Goal: Find specific page/section: Find specific page/section

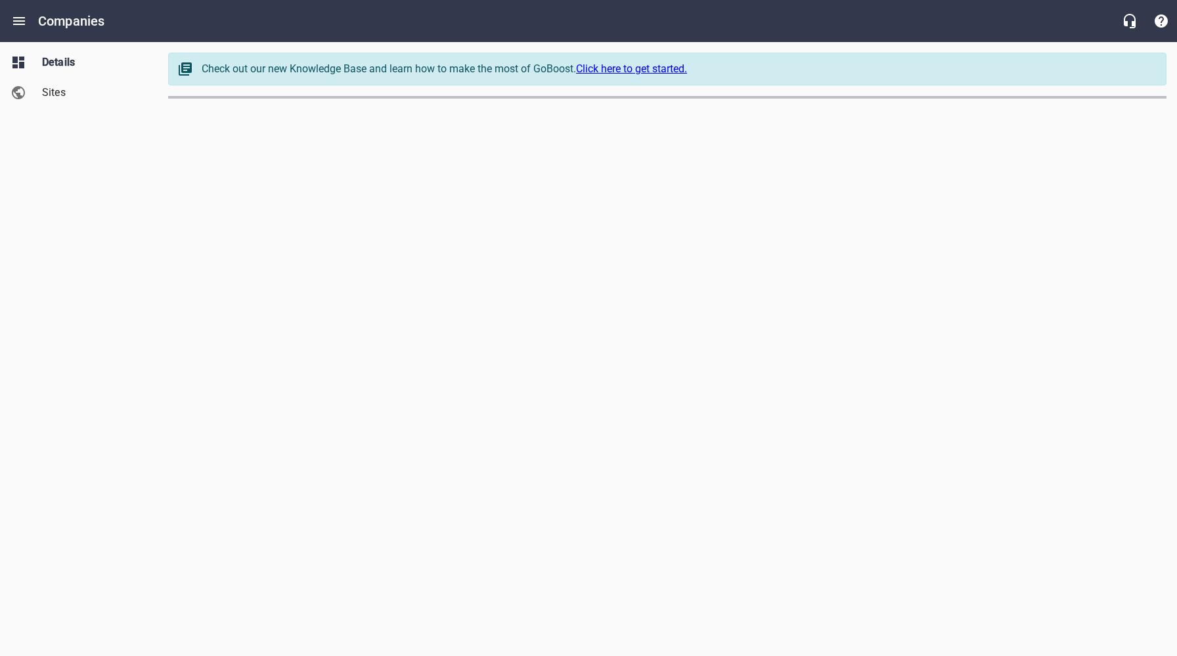
select select "[US_STATE]"
select select "62"
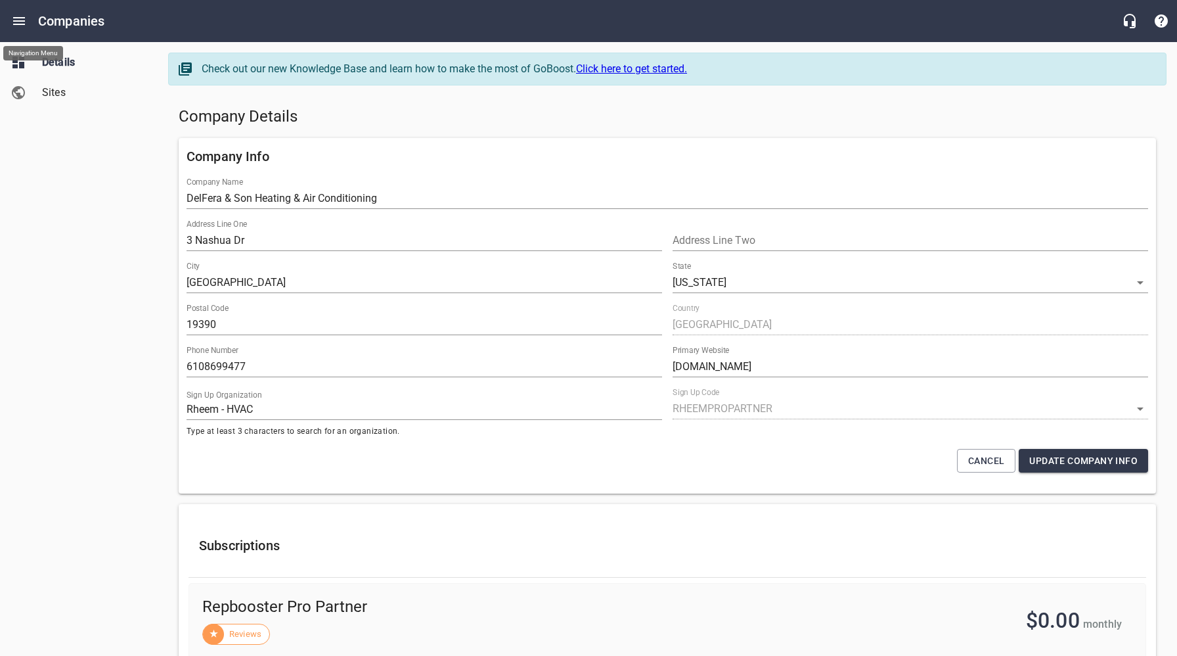
click at [18, 22] on icon "Open drawer" at bounding box center [19, 21] width 16 height 16
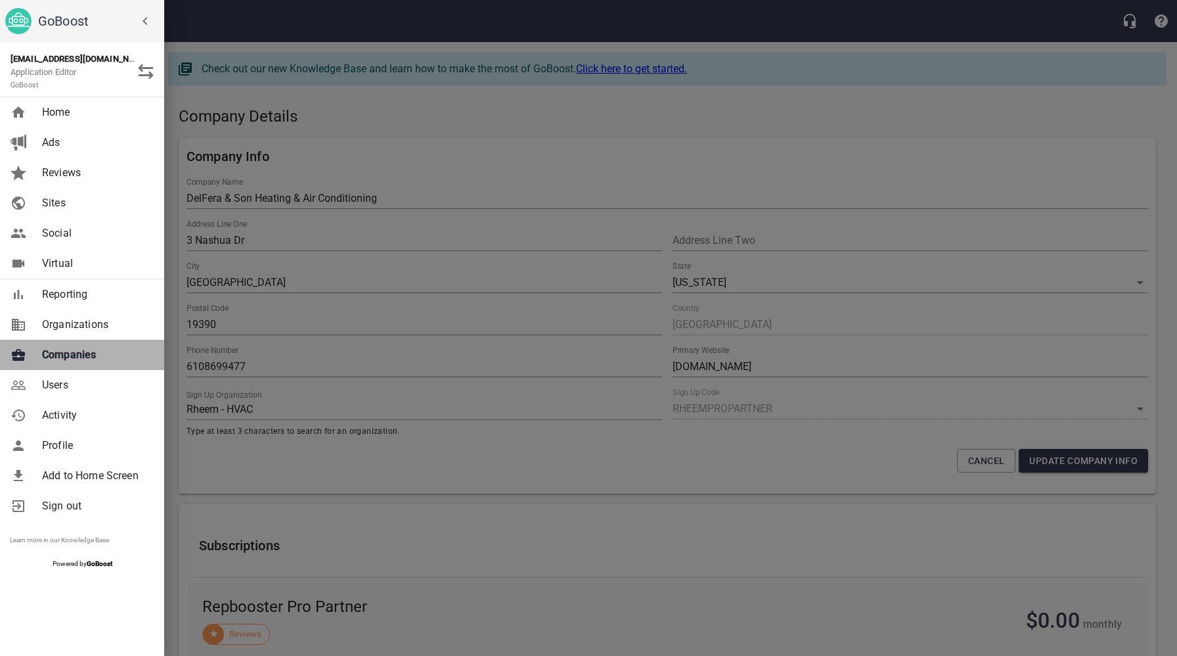
click at [76, 365] on link "Companies" at bounding box center [82, 355] width 164 height 30
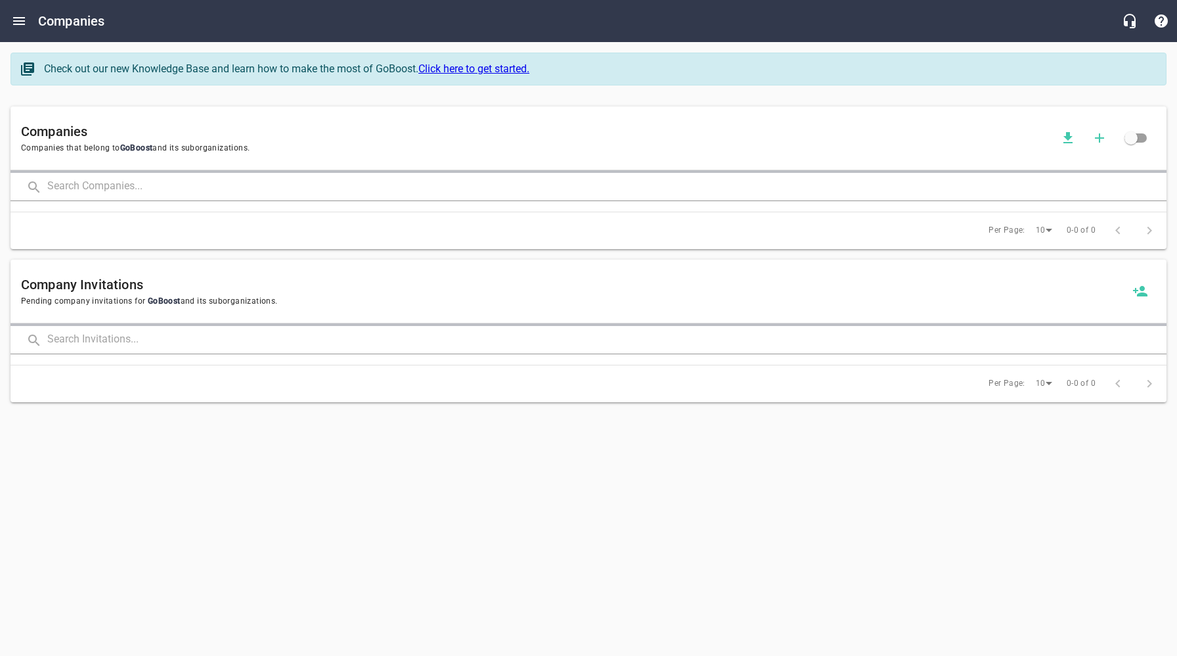
click at [217, 181] on input "text" at bounding box center [606, 187] width 1119 height 28
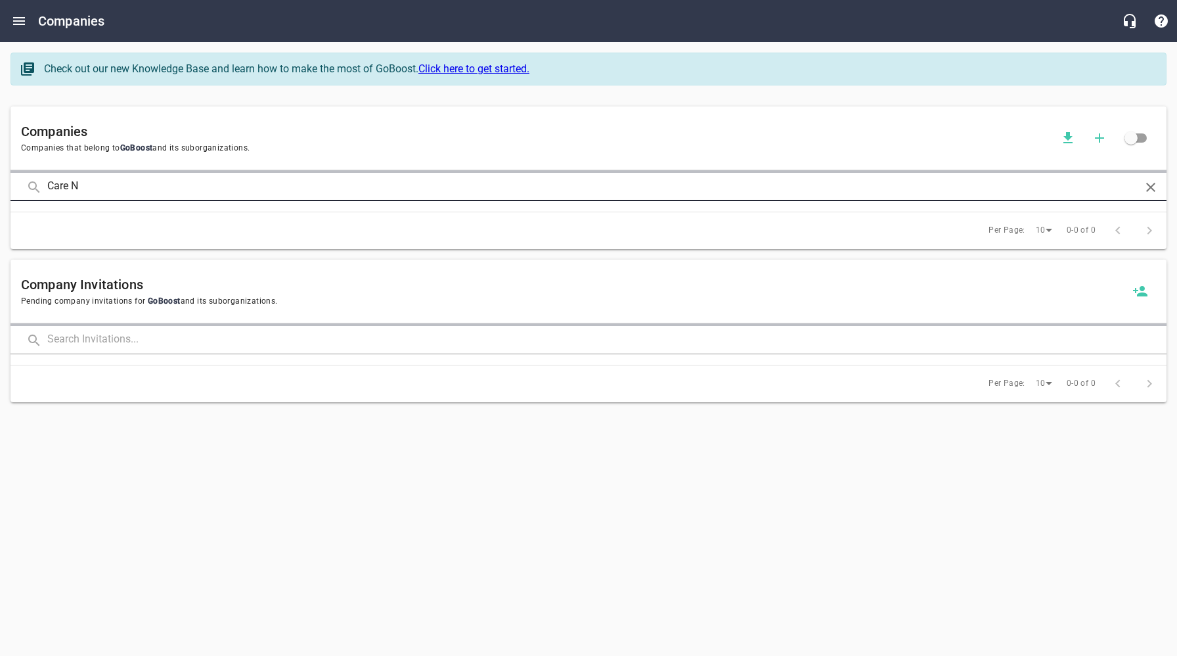
type input "Care N"
click button at bounding box center [0, 0] width 0 height 0
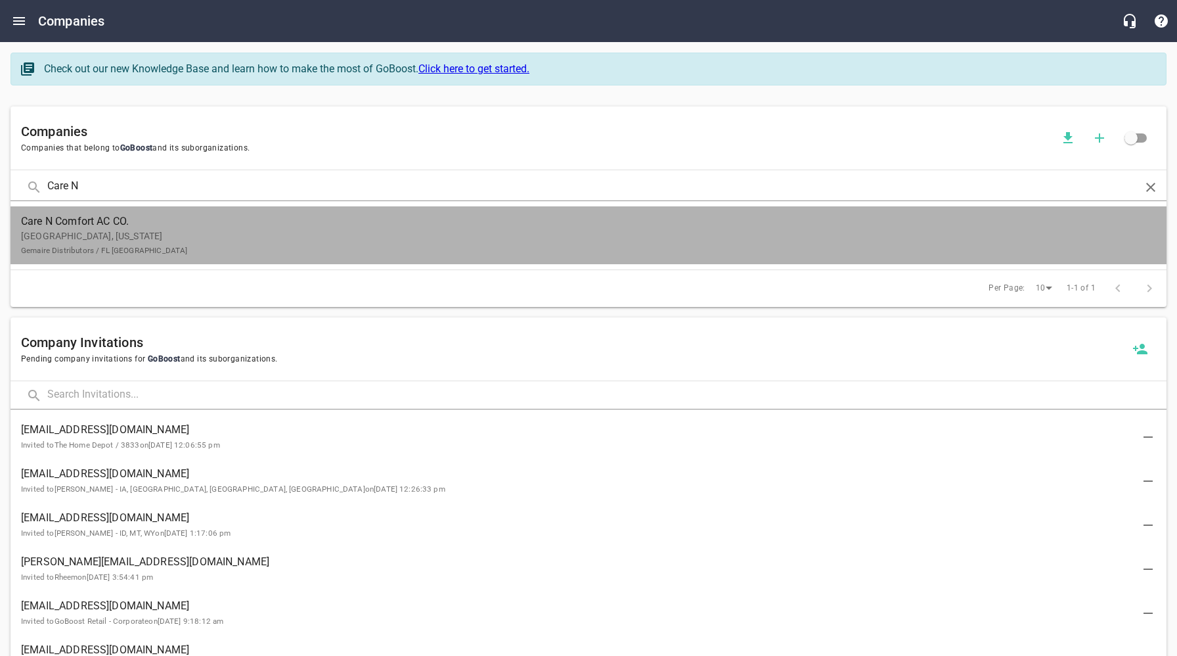
click at [141, 241] on p "[GEOGRAPHIC_DATA], [US_STATE] Gemaire Distributors / FL [GEOGRAPHIC_DATA]" at bounding box center [578, 243] width 1114 height 28
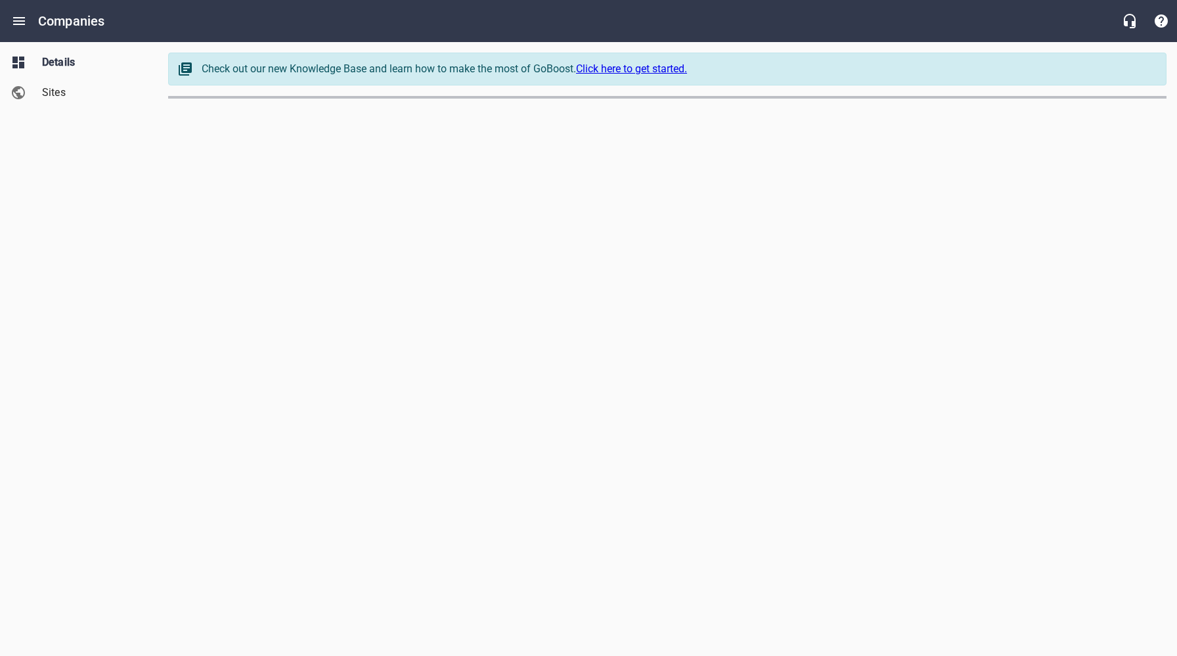
select select "[US_STATE]"
select select "62"
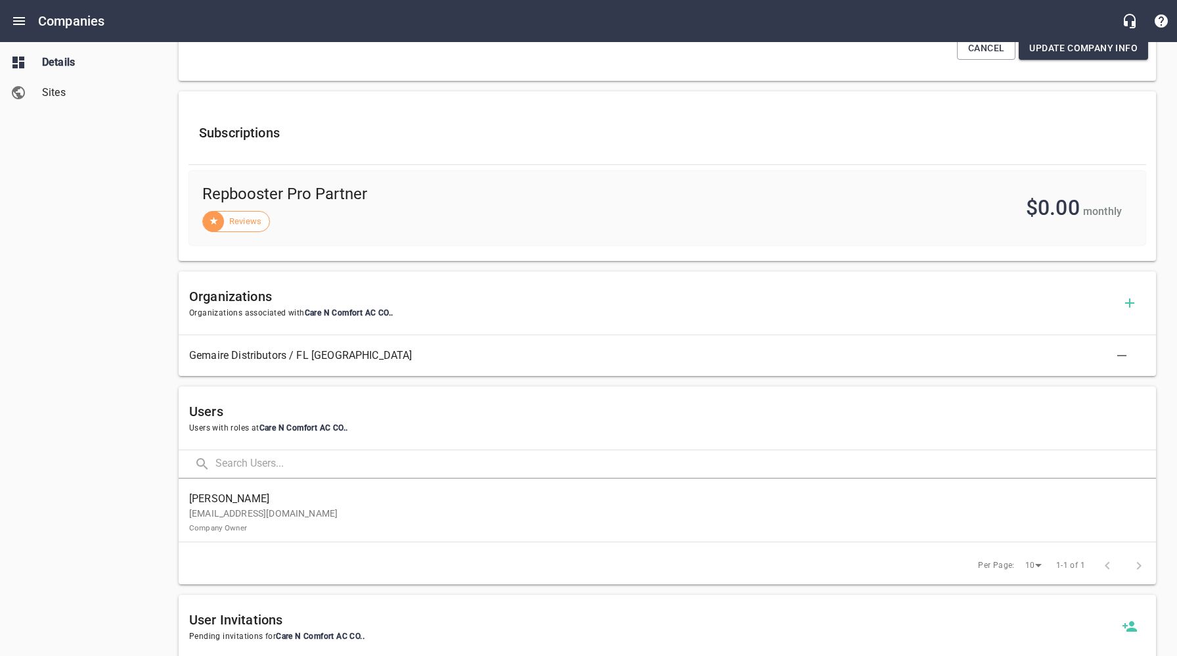
scroll to position [438, 0]
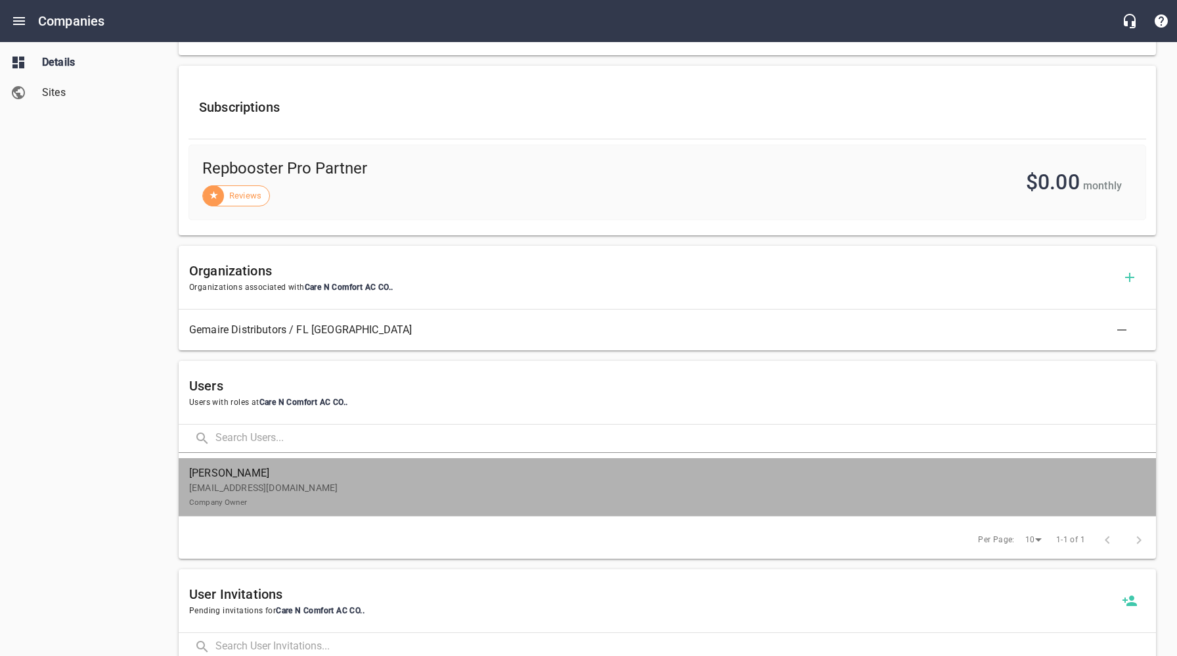
click at [269, 485] on p "[EMAIL_ADDRESS][DOMAIN_NAME] Company Owner" at bounding box center [662, 495] width 946 height 28
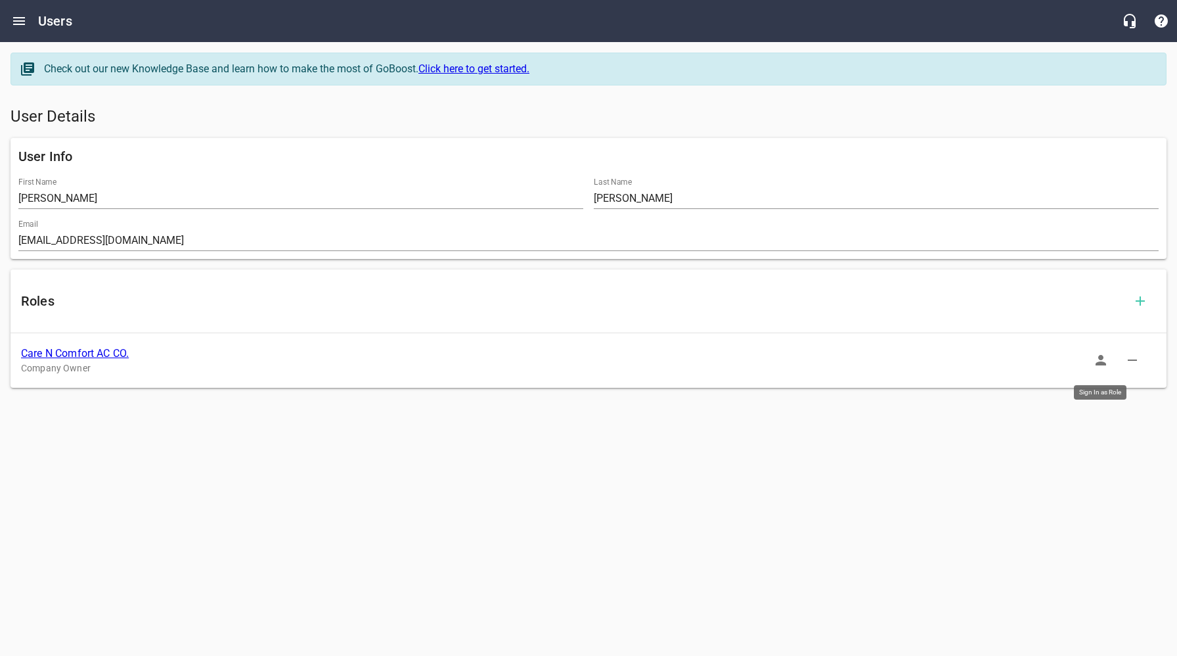
drag, startPoint x: 1107, startPoint y: 361, endPoint x: 1092, endPoint y: 362, distance: 15.8
click at [1107, 361] on icon "button" at bounding box center [1101, 360] width 16 height 16
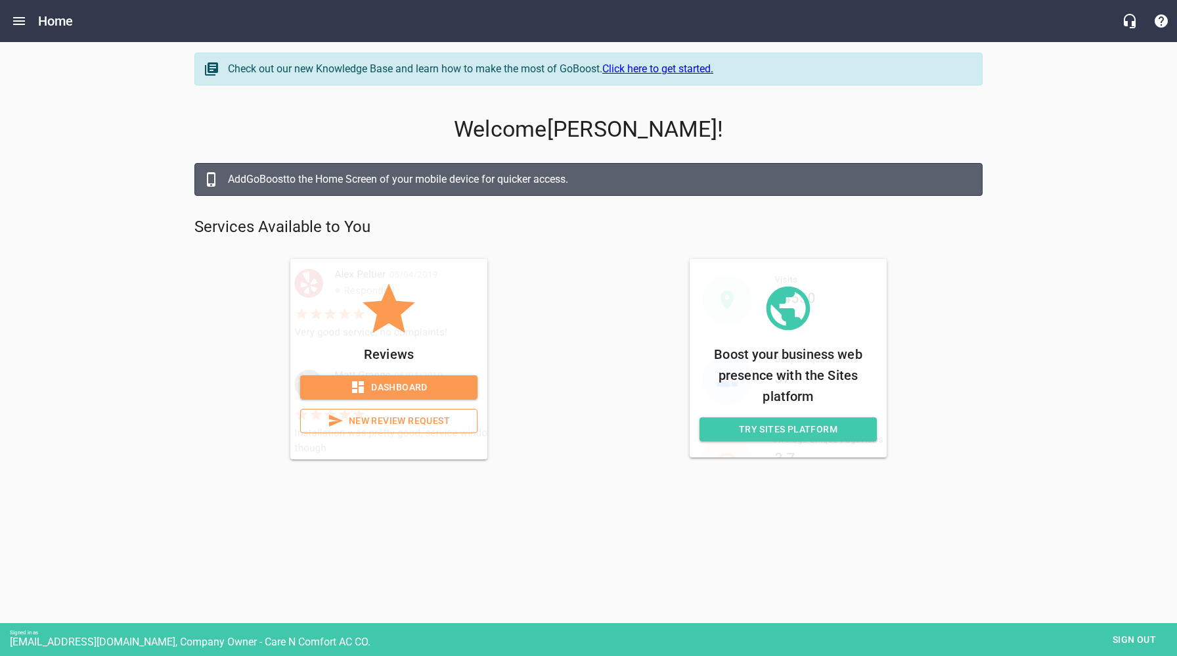
click at [772, 428] on span "Try Sites Platform" at bounding box center [788, 429] width 156 height 16
